Goal: Find contact information: Obtain details needed to contact an individual or organization

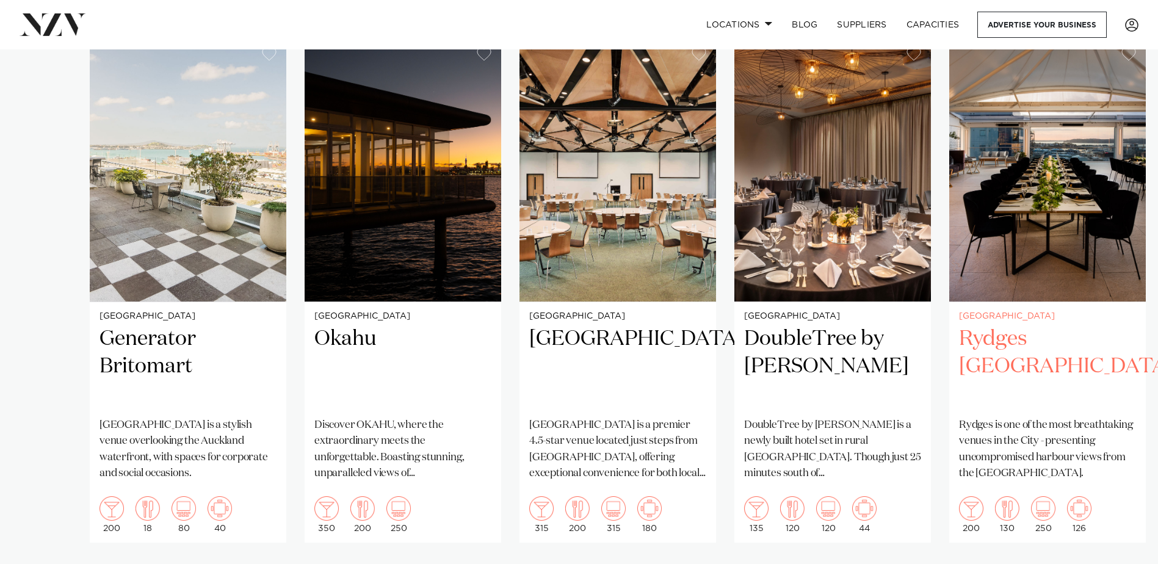
scroll to position [887, 0]
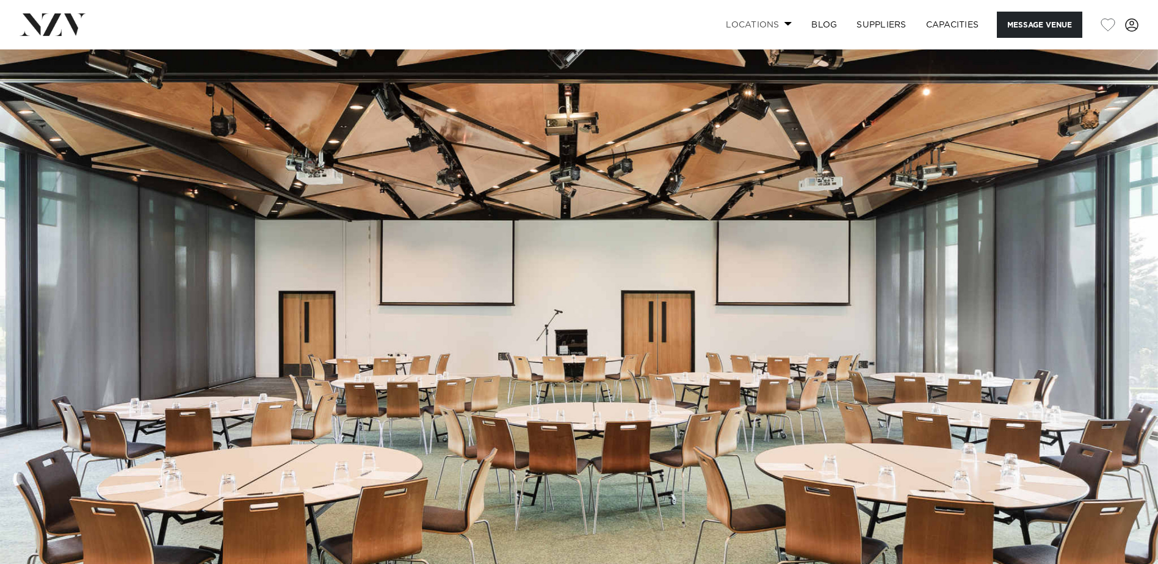
click at [776, 28] on link "Locations" at bounding box center [758, 25] width 85 height 26
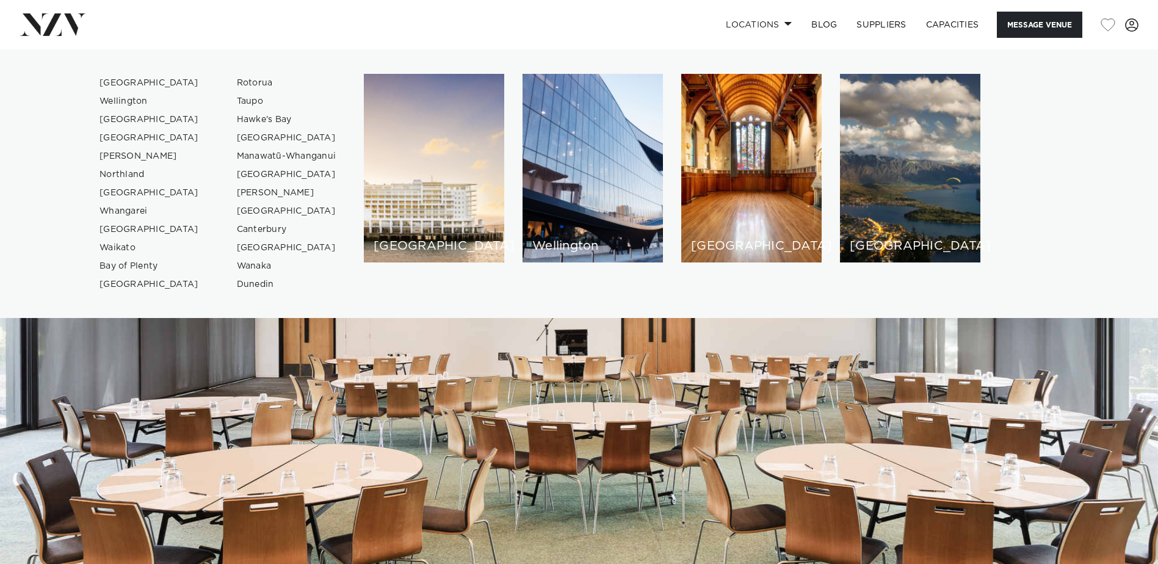
click at [481, 464] on img at bounding box center [579, 320] width 1158 height 543
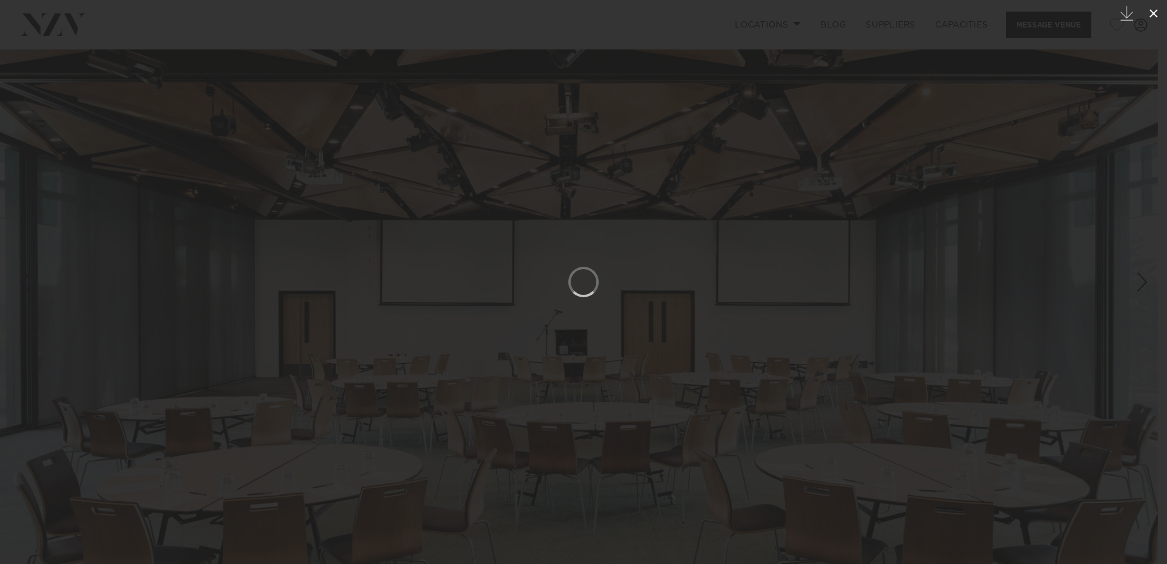
click at [1140, 17] on button at bounding box center [1153, 13] width 27 height 27
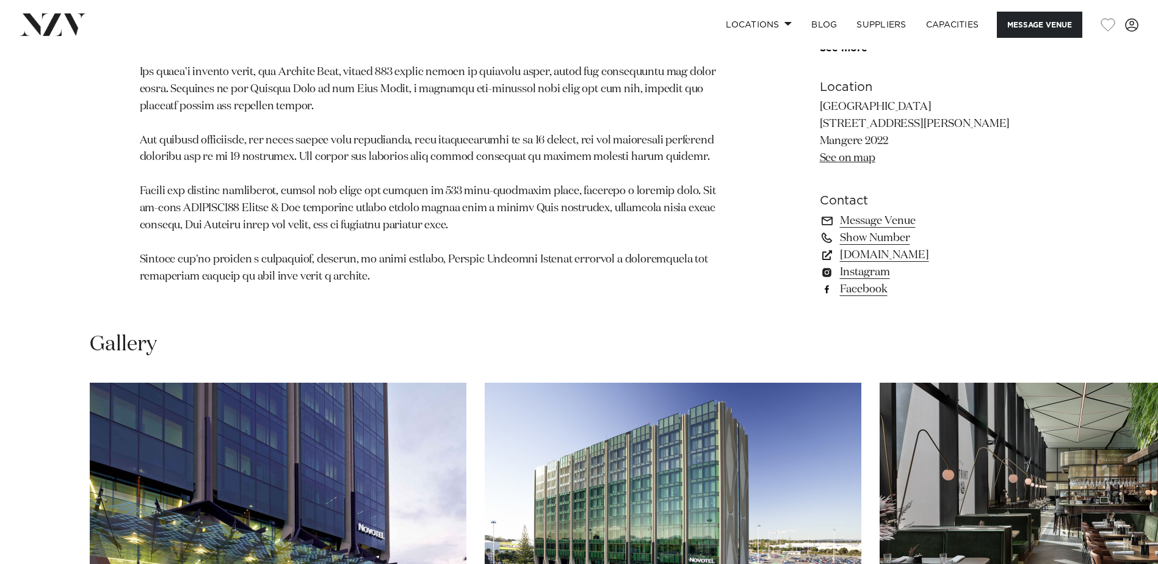
scroll to position [920, 0]
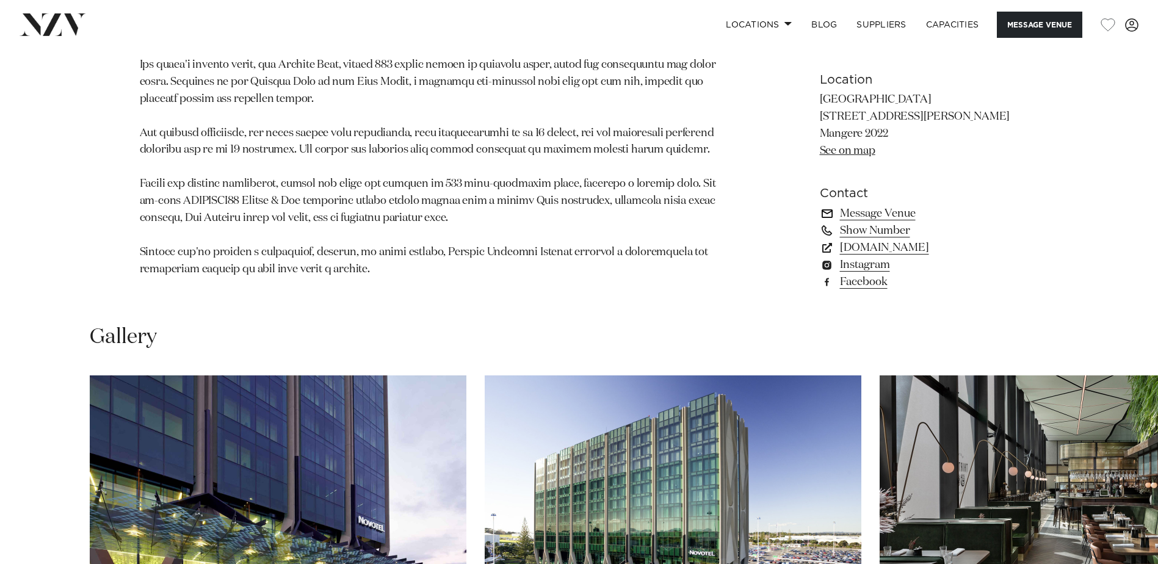
click at [887, 210] on link "Message Venue" at bounding box center [919, 213] width 199 height 17
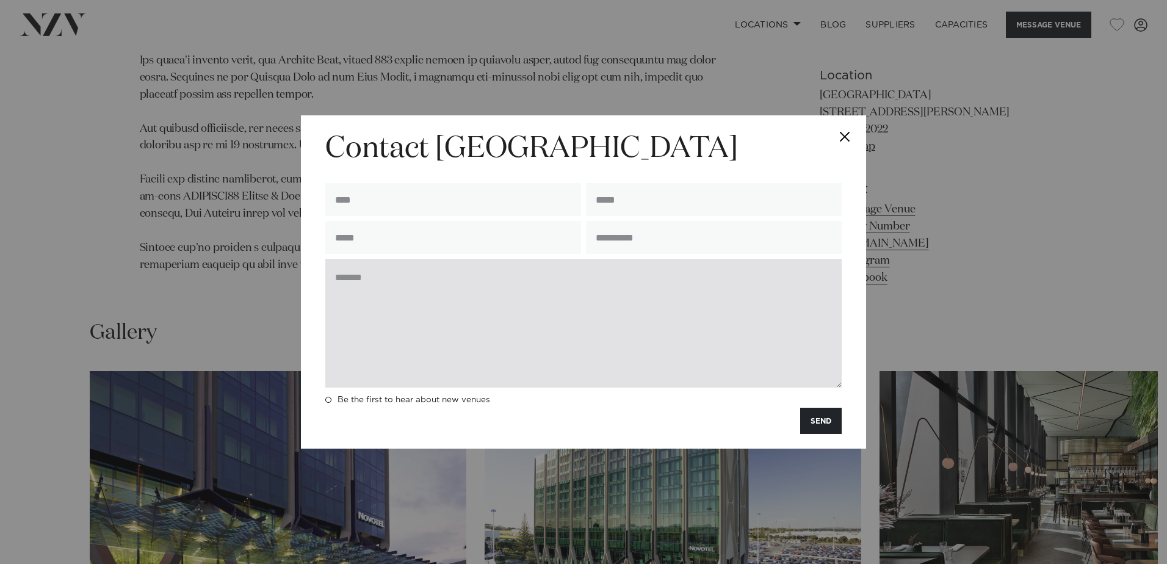
click at [539, 306] on textarea at bounding box center [583, 323] width 516 height 129
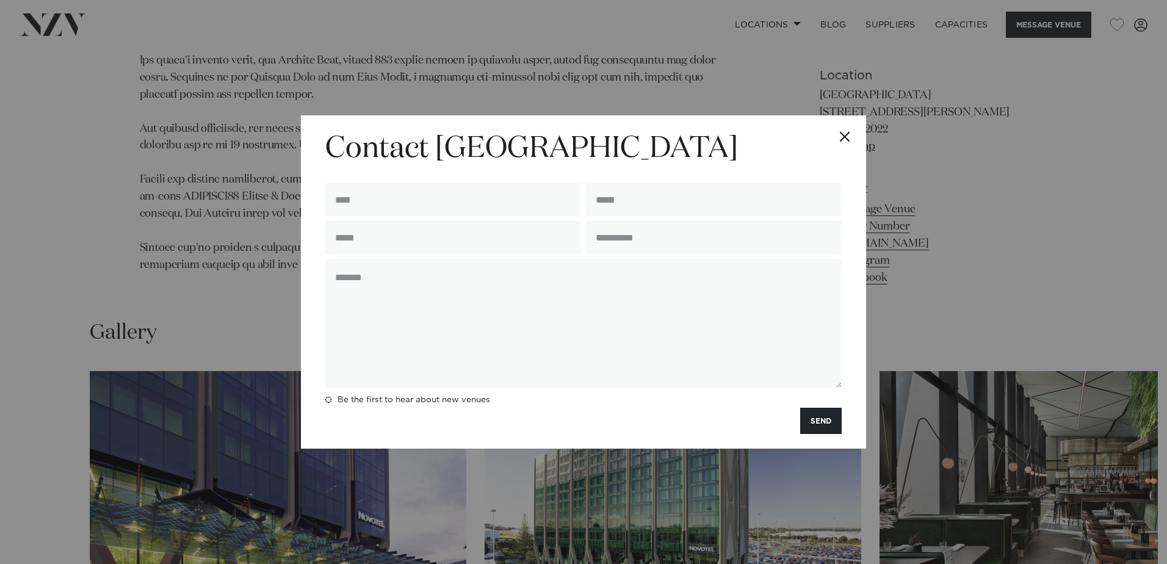
click at [849, 141] on button "Close" at bounding box center [844, 136] width 43 height 43
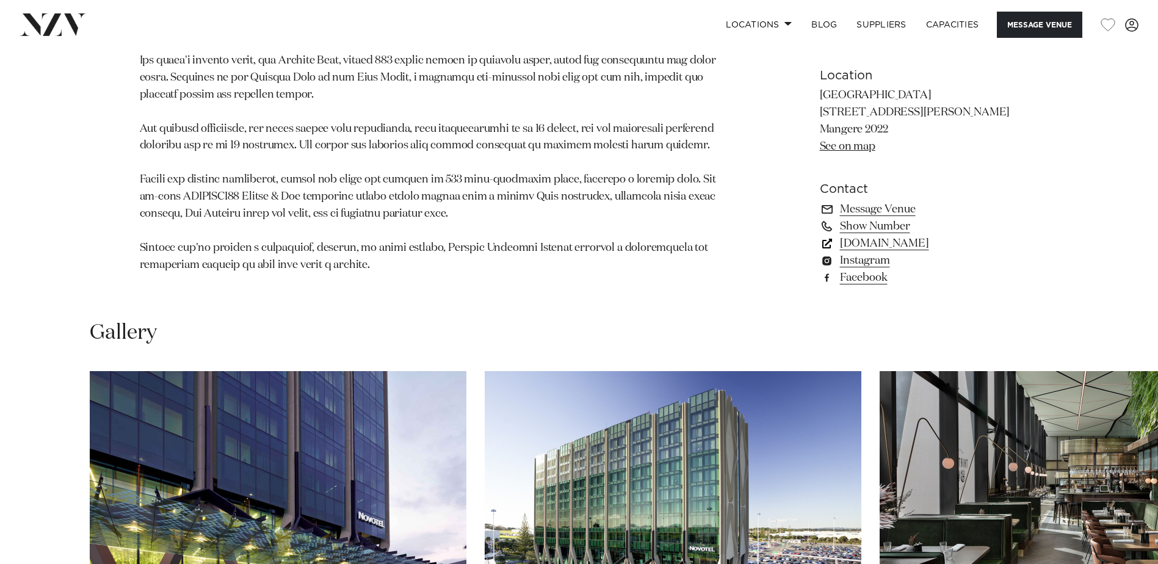
click at [881, 242] on link "[DOMAIN_NAME]" at bounding box center [919, 243] width 199 height 17
